Goal: Task Accomplishment & Management: Manage account settings

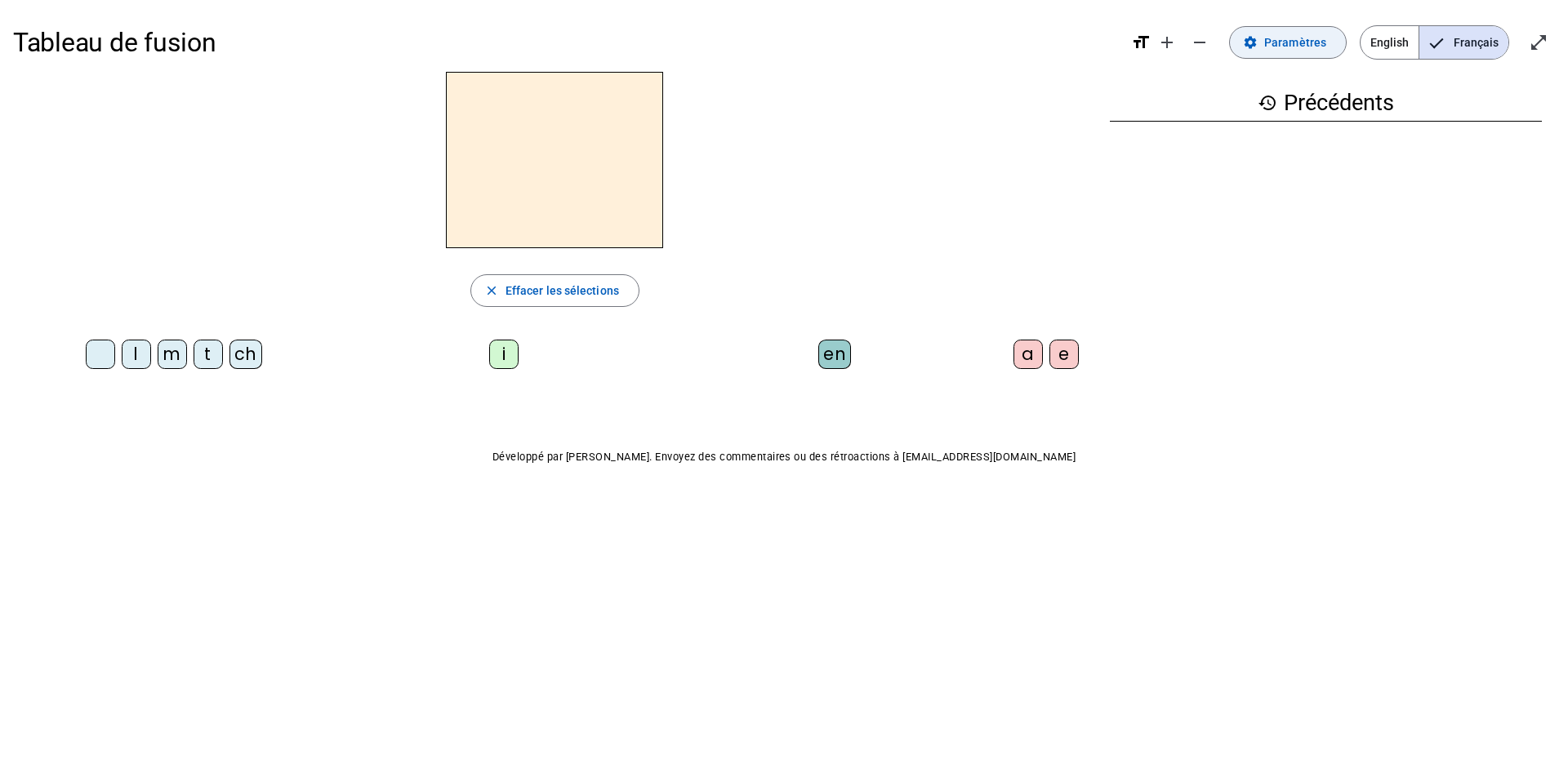
click at [1292, 47] on span "Paramètres" at bounding box center [1295, 42] width 62 height 20
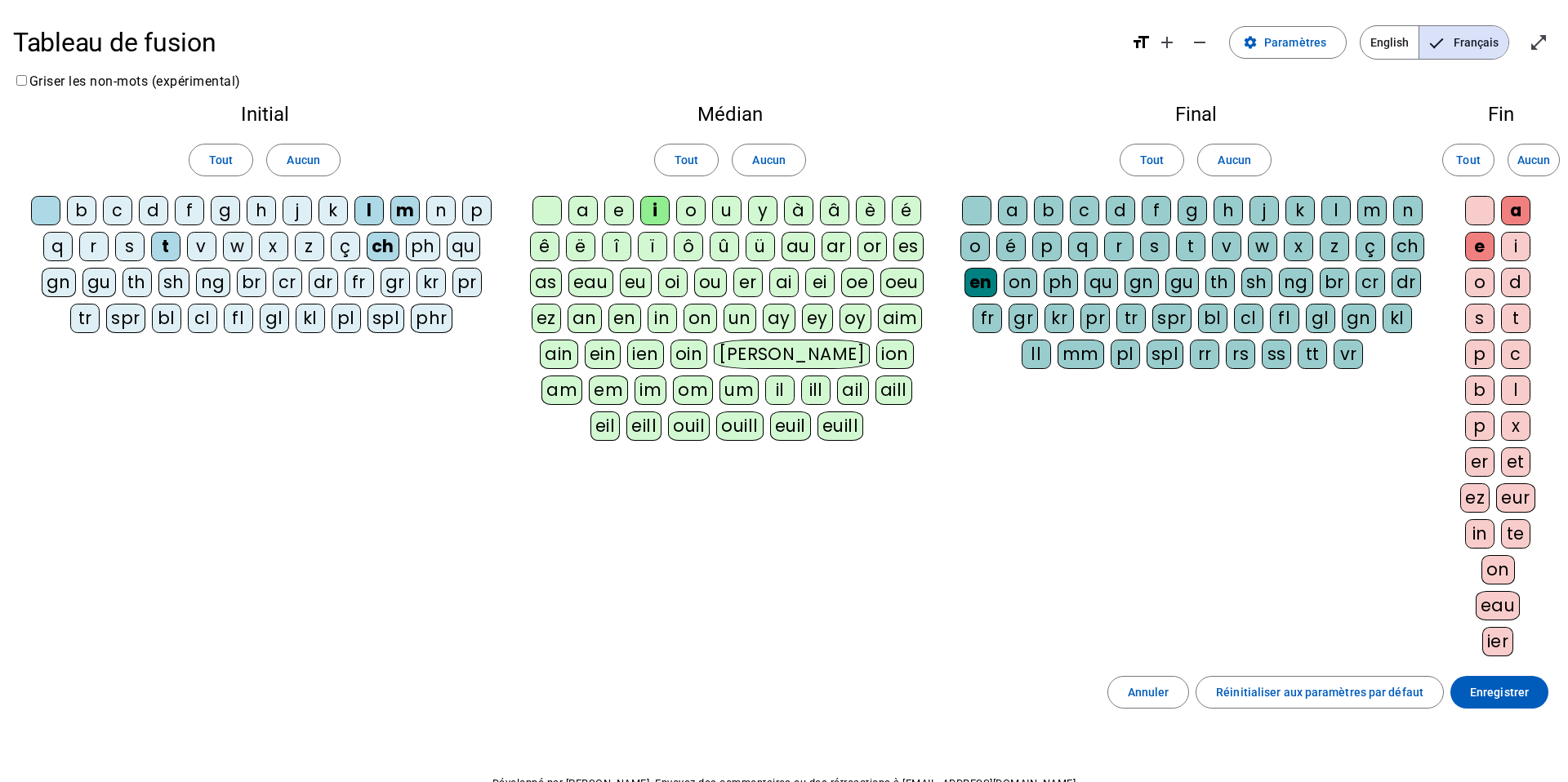
click at [50, 211] on div at bounding box center [45, 210] width 29 height 29
click at [382, 244] on div "ch" at bounding box center [383, 246] width 32 height 29
click at [152, 205] on div "d" at bounding box center [153, 210] width 29 height 29
click at [657, 207] on div "i" at bounding box center [655, 210] width 29 height 29
click at [990, 288] on div "en" at bounding box center [980, 282] width 32 height 29
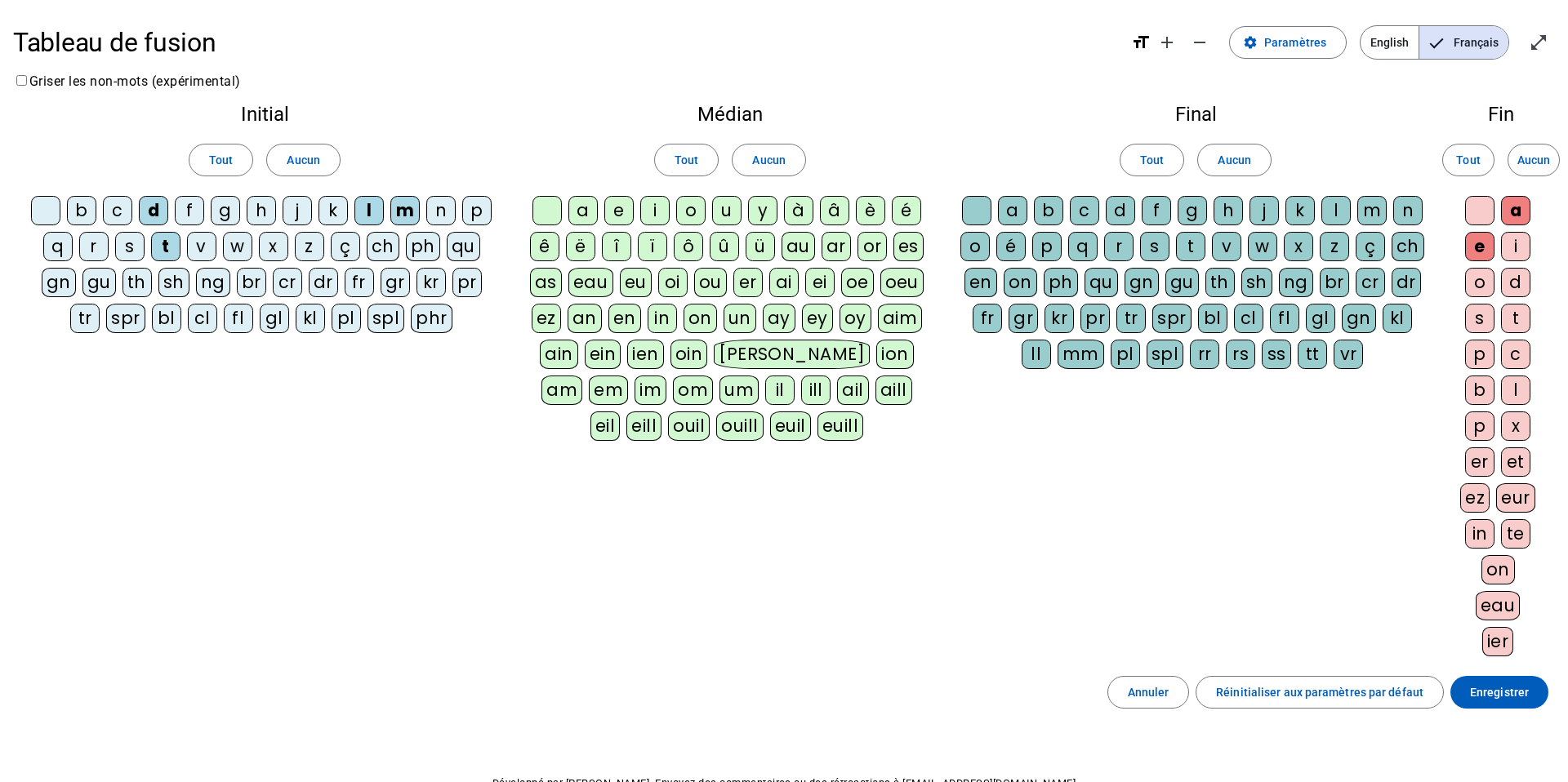
click at [1479, 209] on div at bounding box center [1479, 210] width 29 height 29
click at [1477, 246] on div "e" at bounding box center [1479, 246] width 29 height 29
click at [1514, 206] on div "a" at bounding box center [1515, 210] width 29 height 29
click at [1483, 208] on div at bounding box center [1479, 210] width 29 height 29
click at [976, 205] on div at bounding box center [976, 210] width 29 height 29
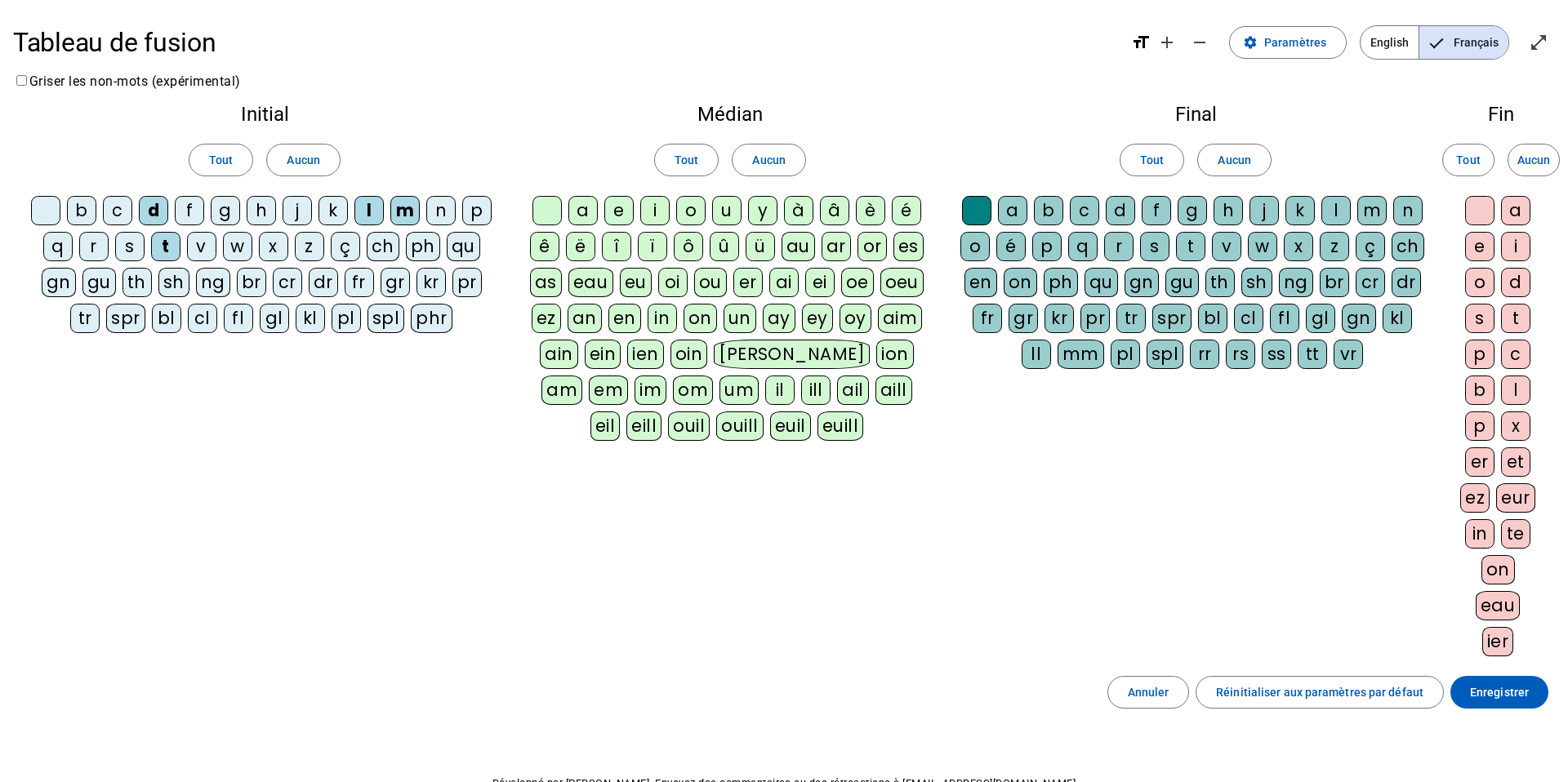
click at [1014, 206] on div "a" at bounding box center [1012, 210] width 29 height 29
click at [1016, 210] on div "a" at bounding box center [1012, 210] width 29 height 29
click at [1513, 210] on div "a" at bounding box center [1515, 210] width 29 height 29
click at [1480, 208] on div at bounding box center [1479, 210] width 29 height 29
click at [1479, 236] on div "e" at bounding box center [1479, 246] width 29 height 29
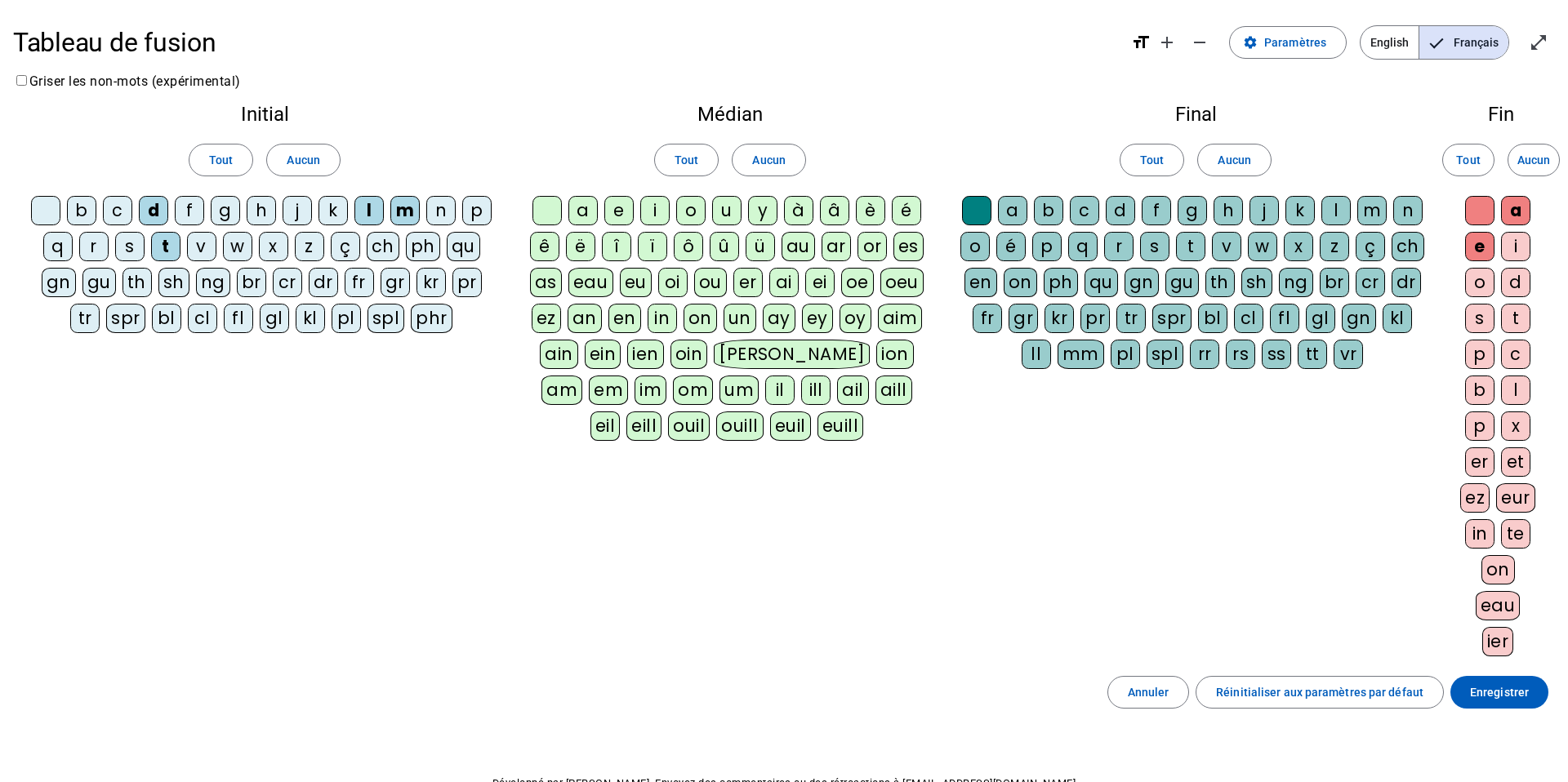
scroll to position [2, 0]
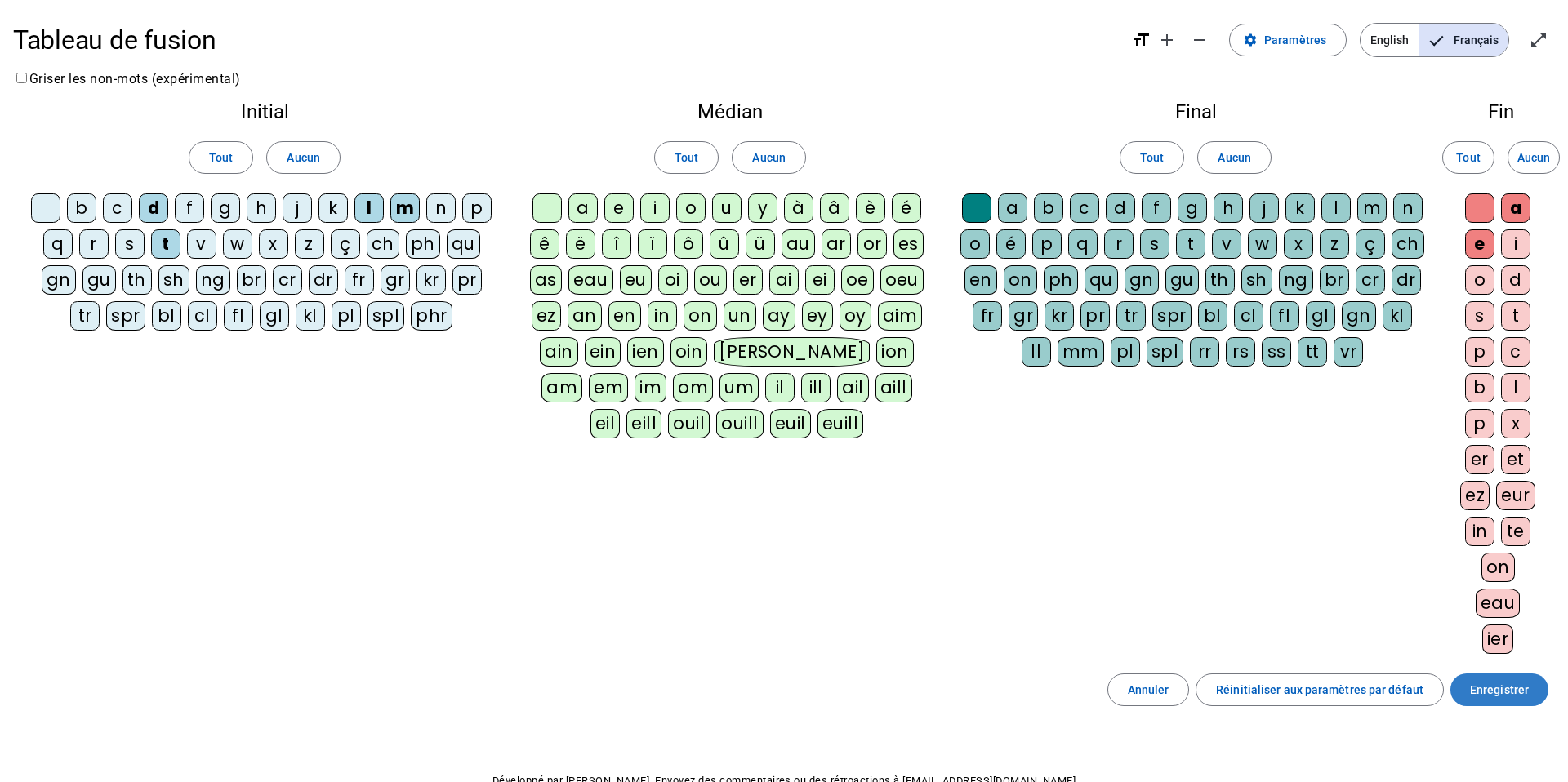
click at [1501, 691] on span "Enregistrer" at bounding box center [1499, 690] width 59 height 20
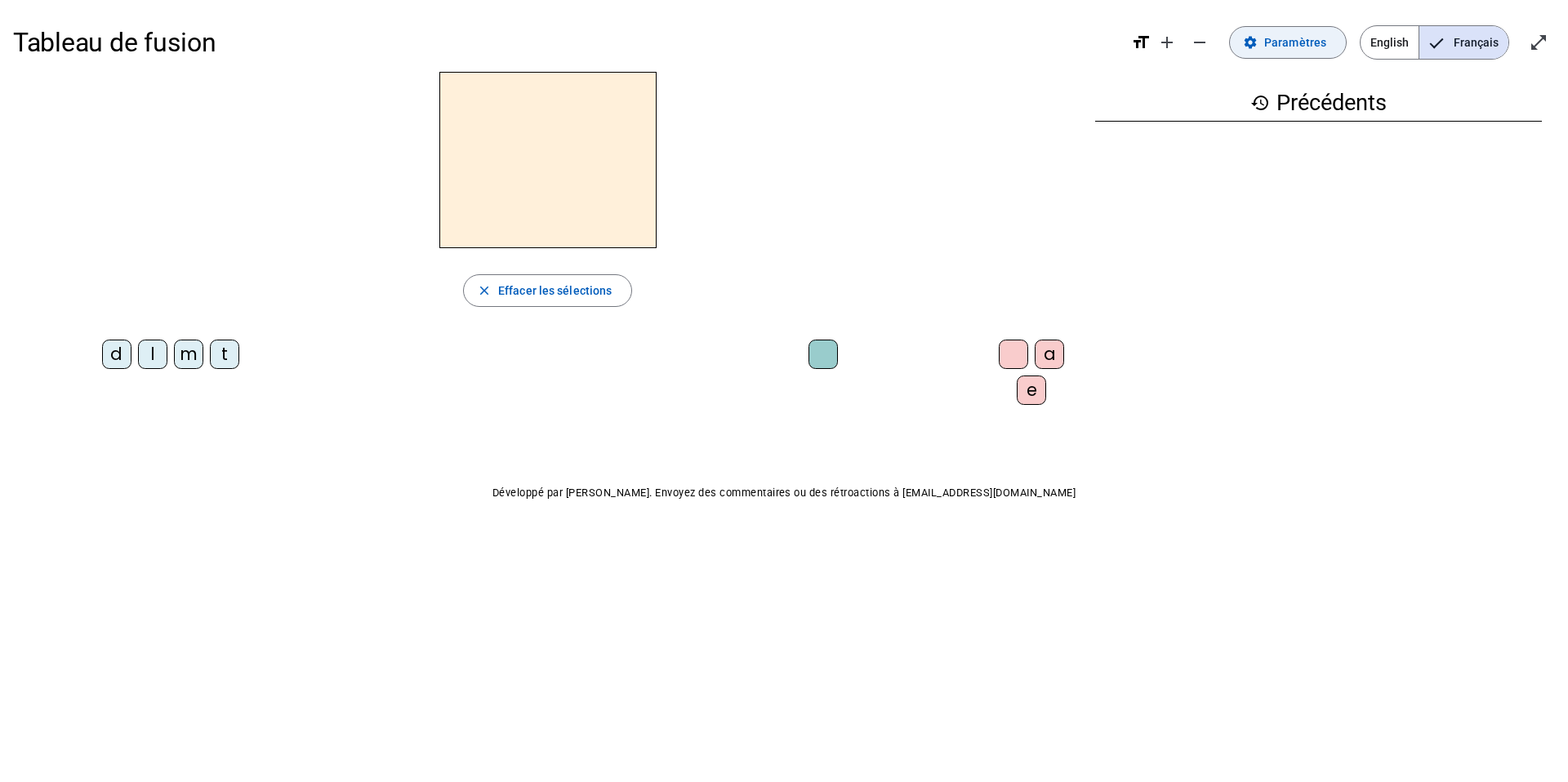
click at [1312, 43] on span "Paramètres" at bounding box center [1295, 42] width 62 height 20
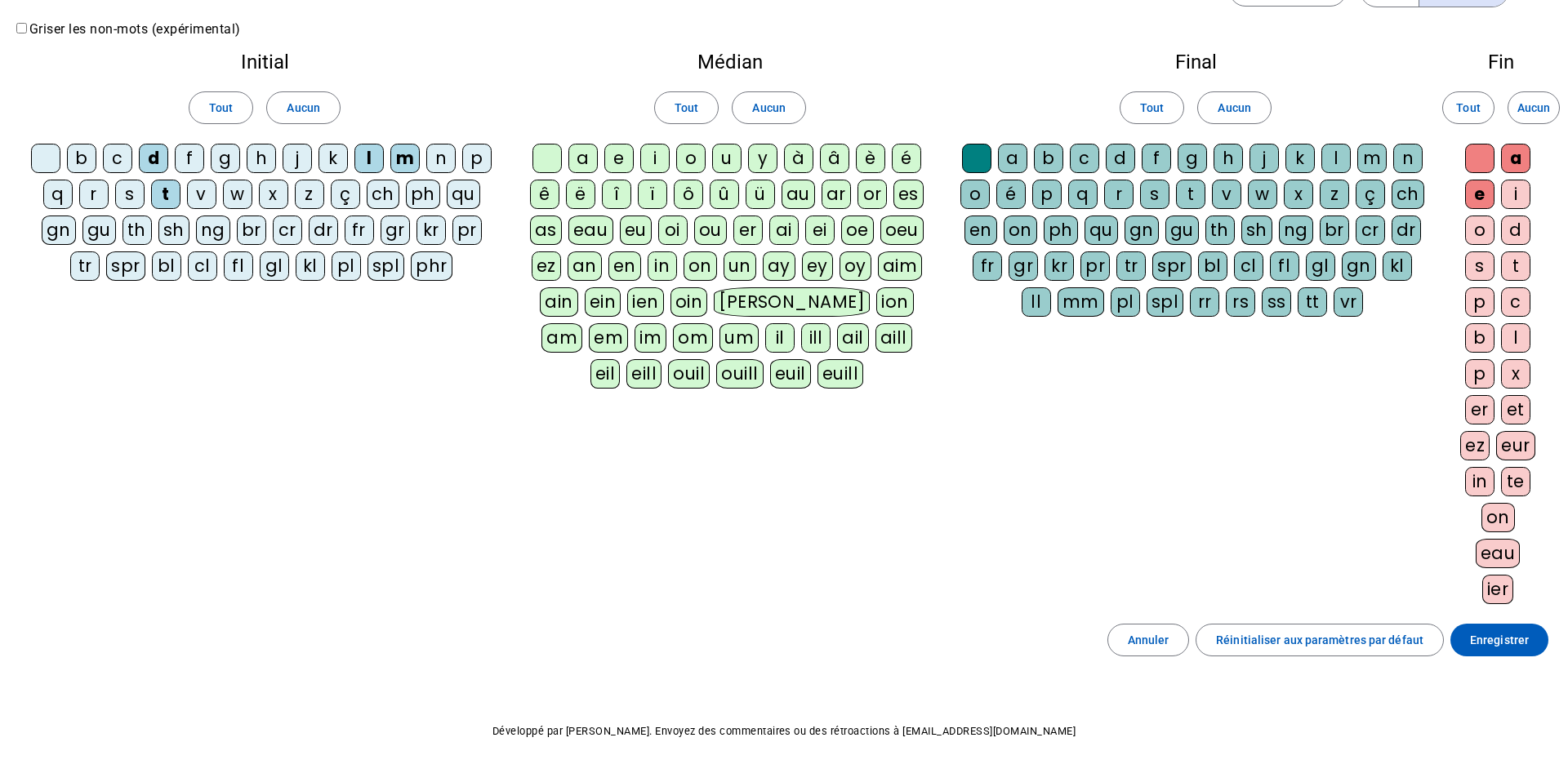
scroll to position [54, 0]
click at [1524, 638] on span "Enregistrer" at bounding box center [1499, 639] width 59 height 20
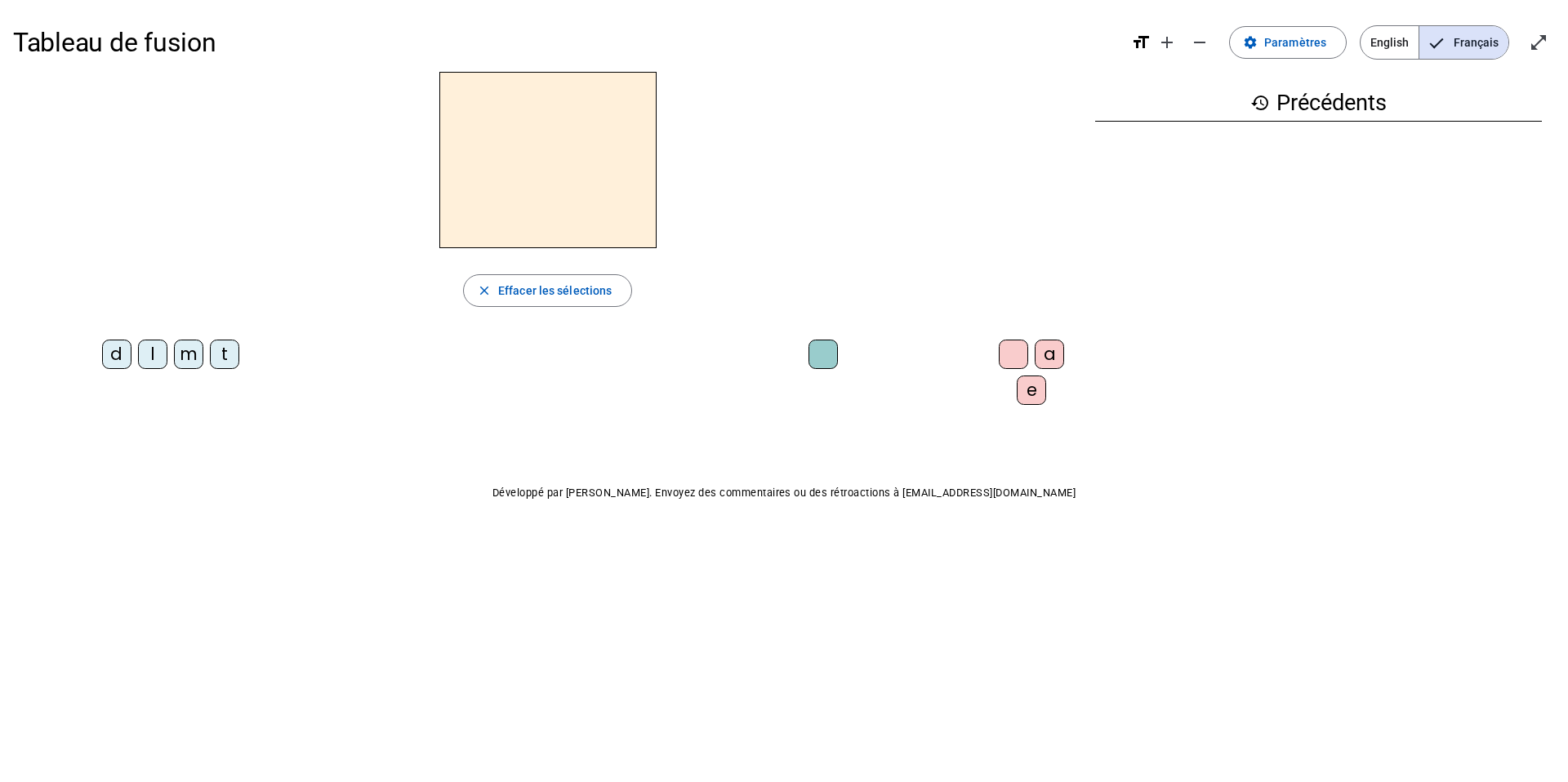
click at [542, 141] on h2 at bounding box center [548, 160] width 217 height 176
click at [186, 366] on div "m" at bounding box center [188, 354] width 29 height 29
click at [1043, 359] on div "a" at bounding box center [1049, 354] width 29 height 29
click at [1022, 399] on div "e" at bounding box center [1031, 389] width 29 height 29
click at [225, 358] on div "t" at bounding box center [224, 354] width 29 height 29
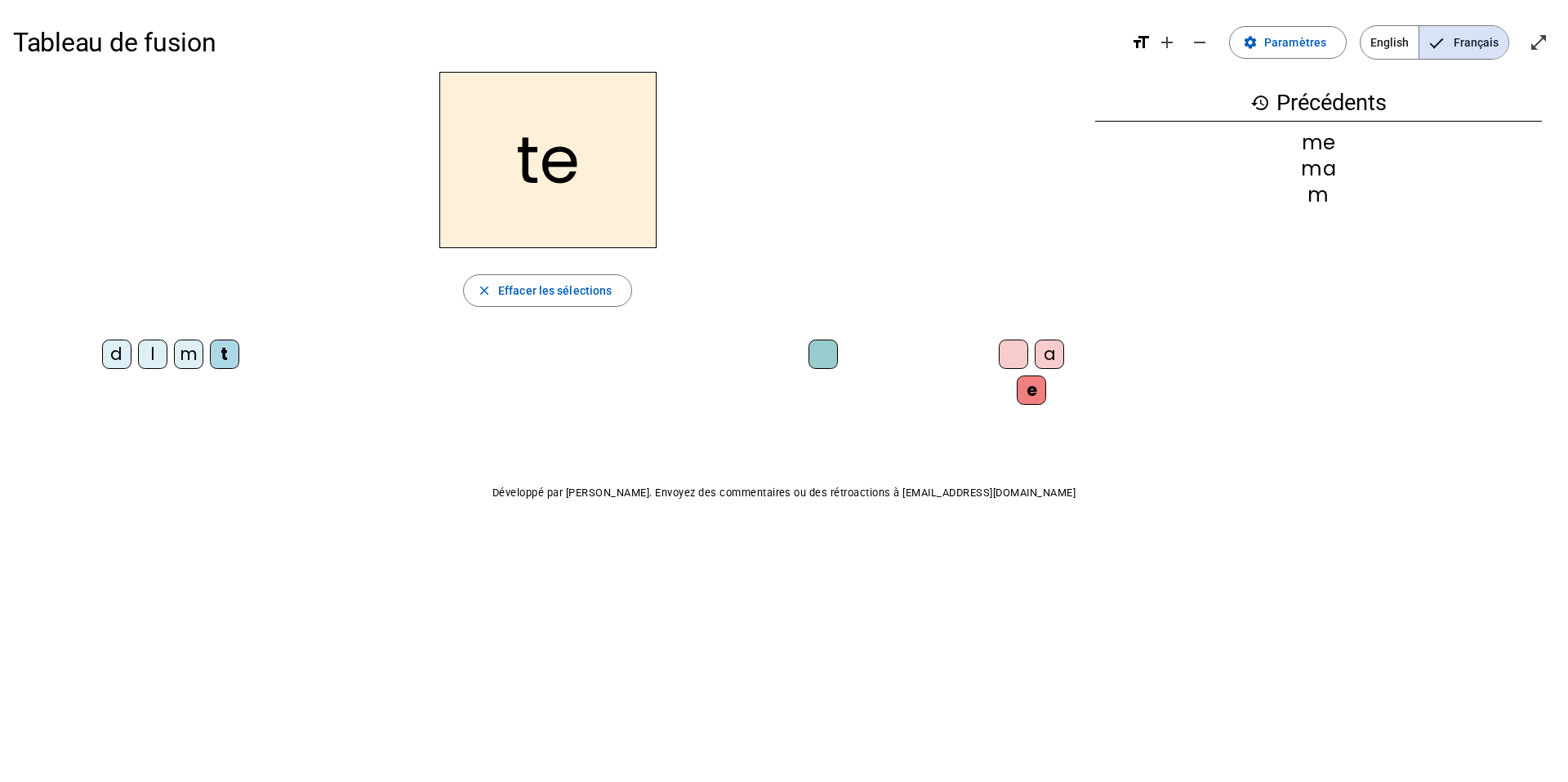
click at [1048, 358] on div "a" at bounding box center [1049, 354] width 29 height 29
click at [115, 361] on div "d" at bounding box center [116, 354] width 29 height 29
click at [1027, 389] on div "e" at bounding box center [1031, 389] width 29 height 29
click at [152, 363] on div "l" at bounding box center [152, 354] width 29 height 29
click at [1044, 351] on div "a" at bounding box center [1049, 354] width 29 height 29
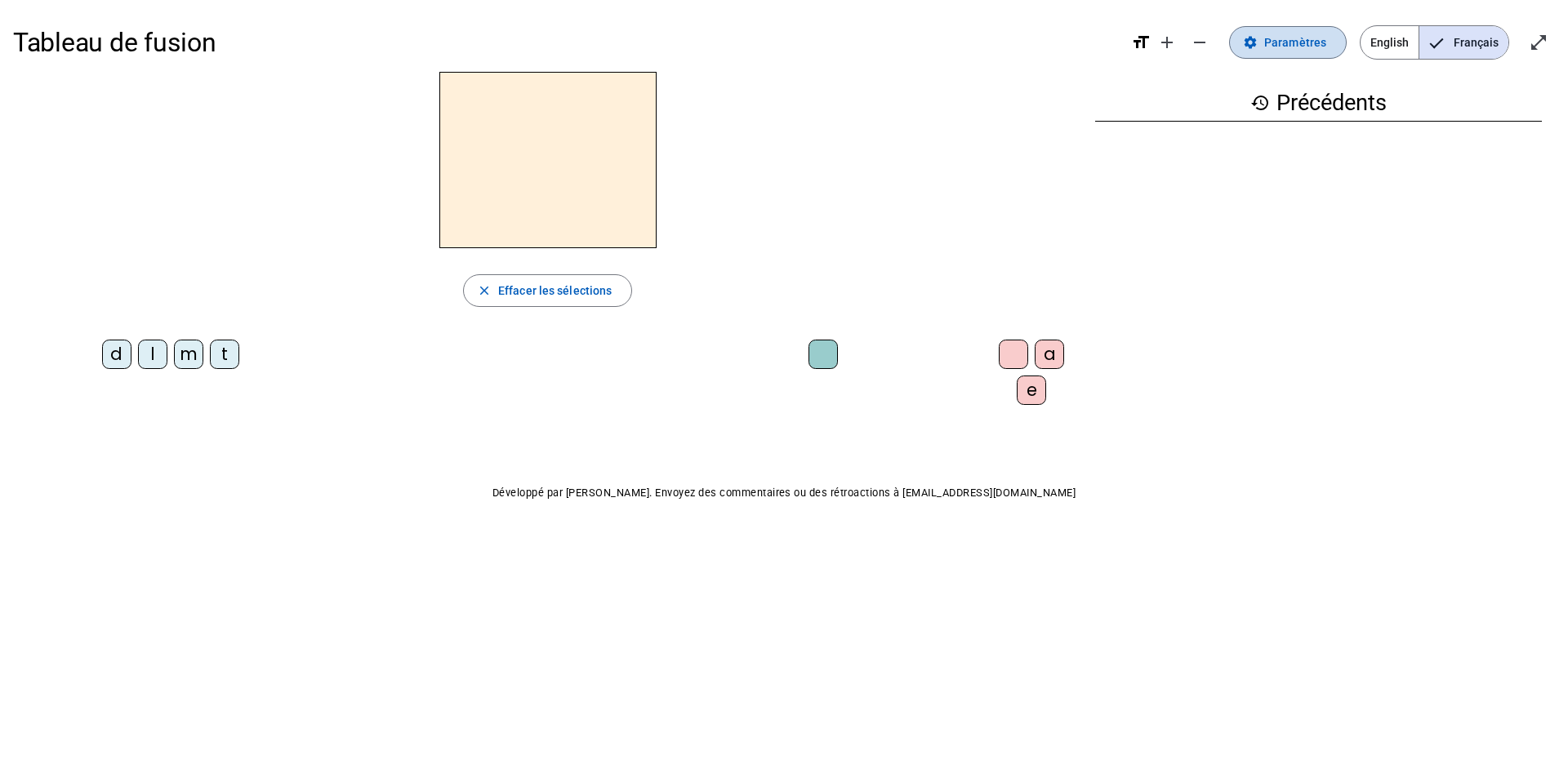
click at [1299, 36] on span "Paramètres" at bounding box center [1295, 42] width 62 height 20
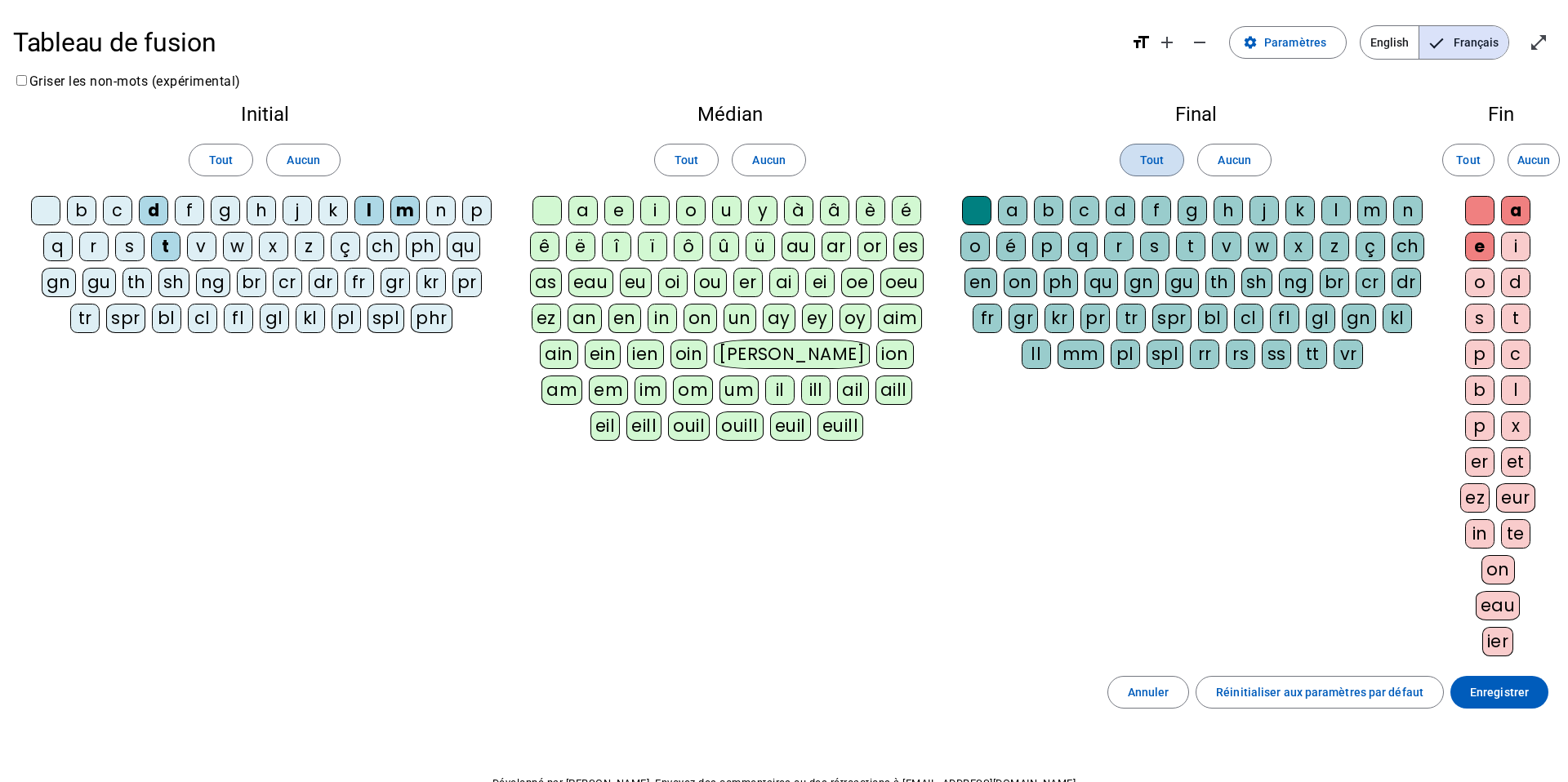
click at [1140, 157] on span "Tout" at bounding box center [1152, 160] width 24 height 20
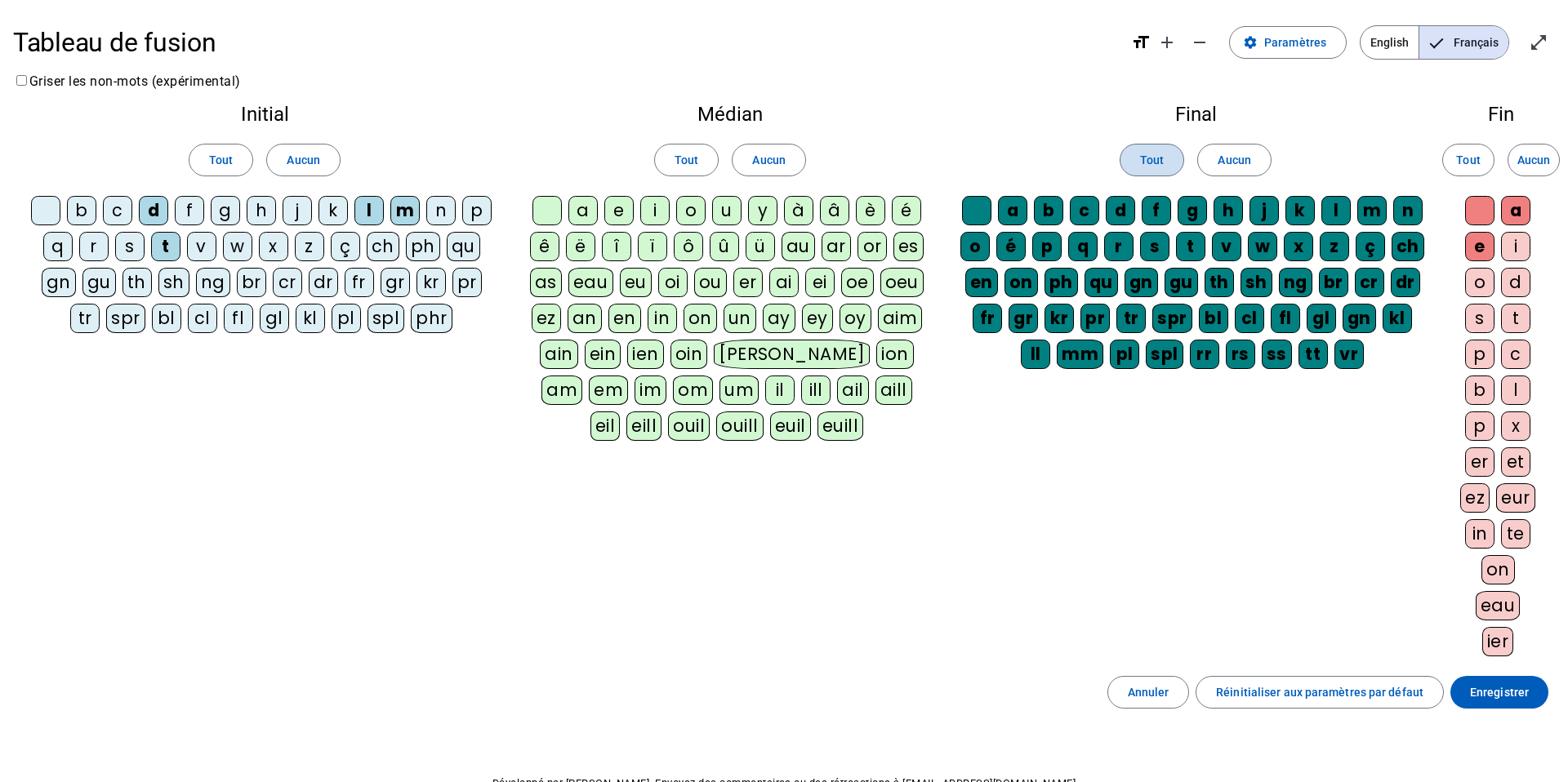
click at [1140, 157] on span "Tout" at bounding box center [1152, 160] width 24 height 20
click at [1220, 152] on span "Aucun" at bounding box center [1233, 160] width 32 height 20
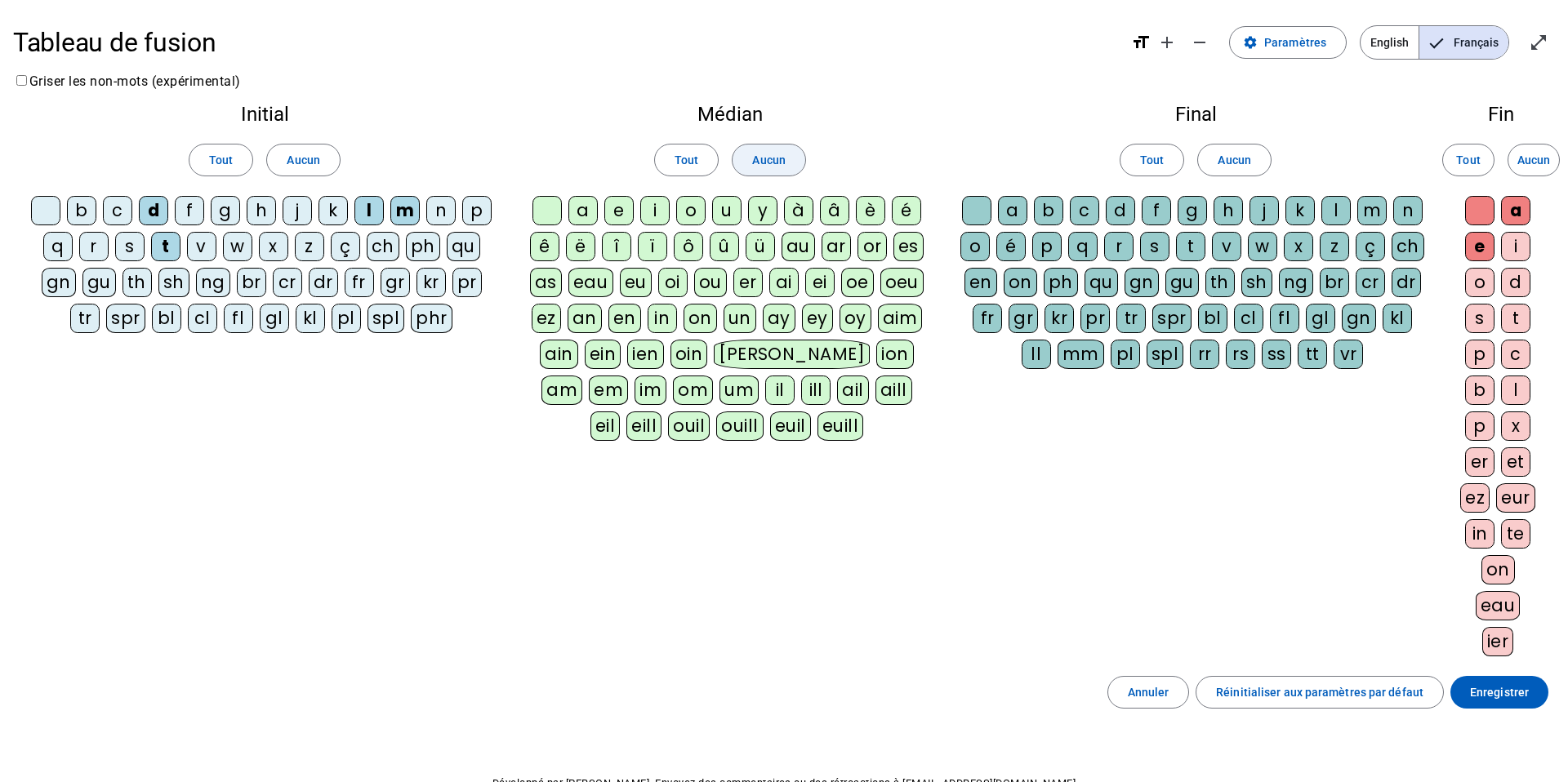
click at [777, 161] on span "Aucun" at bounding box center [768, 160] width 32 height 20
click at [326, 157] on span at bounding box center [302, 160] width 72 height 39
click at [1536, 152] on span "Aucun" at bounding box center [1533, 160] width 32 height 20
